Goal: Find specific page/section: Find specific page/section

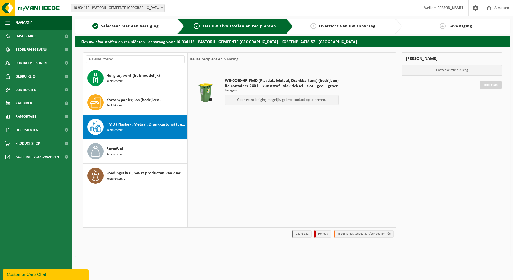
click at [104, 9] on span "10-934112 - PASTORIJ - GEMEENTE [GEOGRAPHIC_DATA] - [STREET_ADDRESS]" at bounding box center [117, 8] width 93 height 8
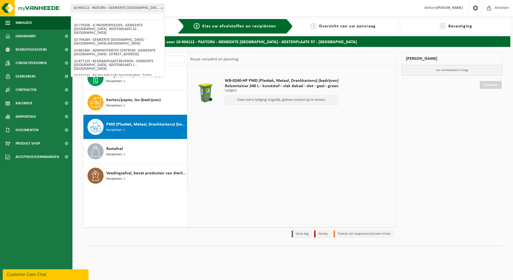
scroll to position [577, 0]
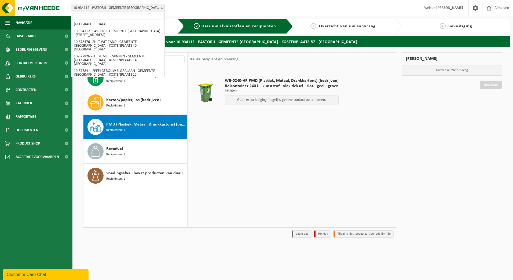
select select "108464"
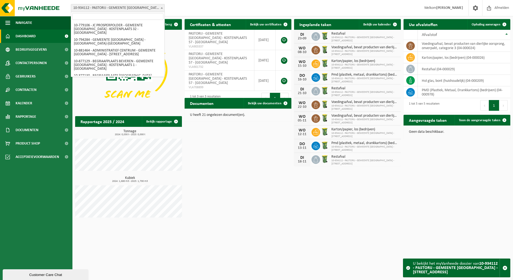
click at [130, 9] on span "10-934112 - PASTORIJ - GEMEENTE [GEOGRAPHIC_DATA] - [STREET_ADDRESS]" at bounding box center [117, 8] width 93 height 8
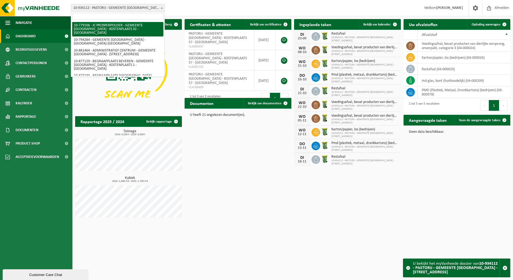
select select "32034"
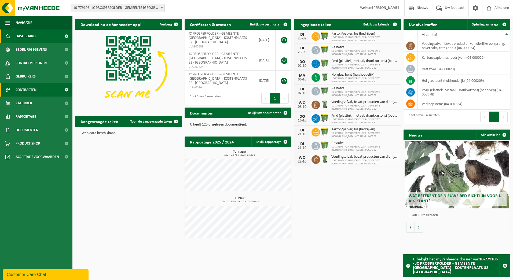
click at [37, 91] on link "Contracten" at bounding box center [36, 89] width 72 height 13
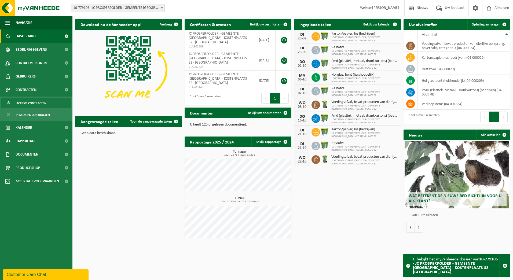
click at [38, 105] on span "Actieve contracten" at bounding box center [31, 103] width 30 height 10
